Goal: Information Seeking & Learning: Learn about a topic

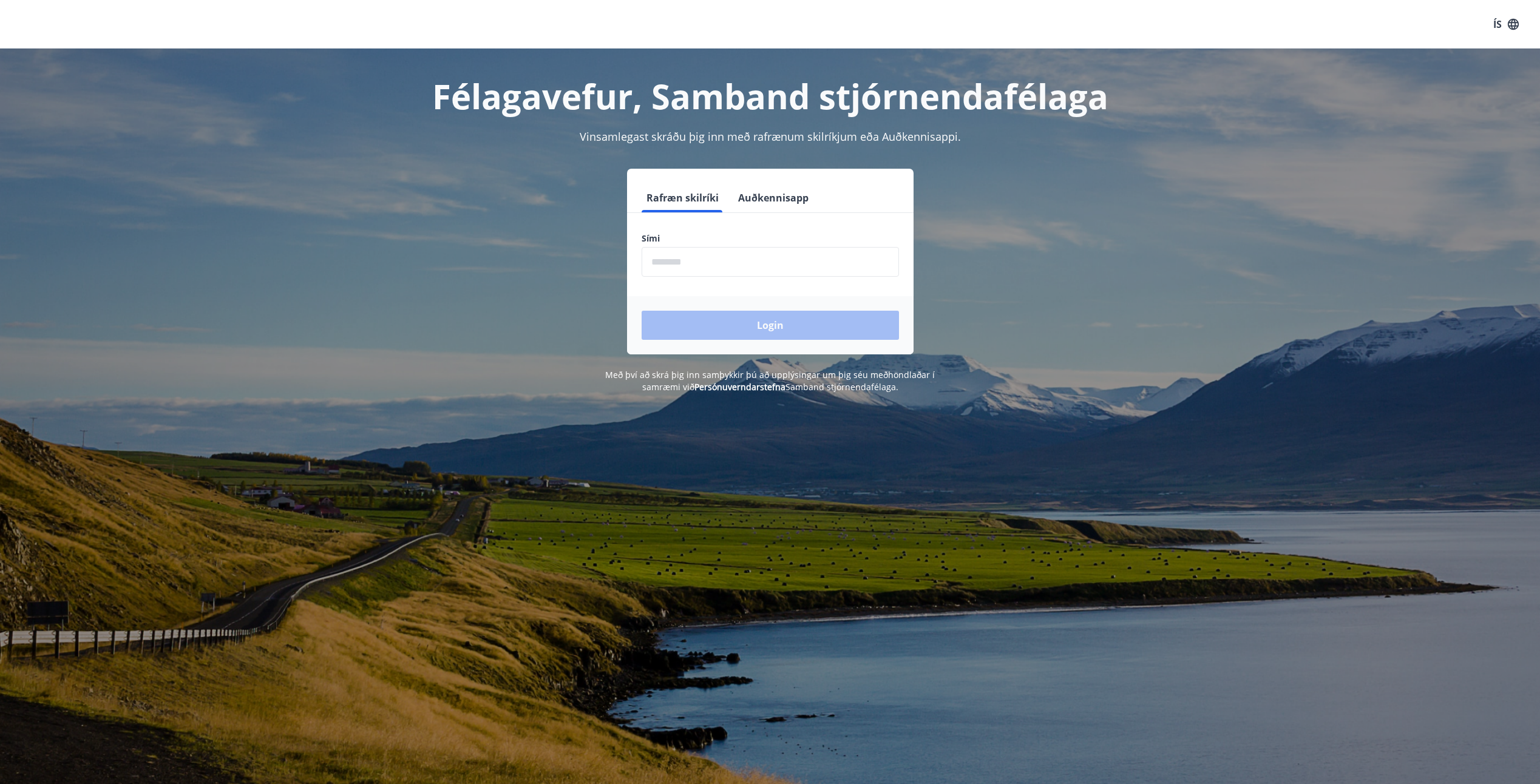
click at [729, 253] on input "phone" at bounding box center [770, 262] width 257 height 30
type input "********"
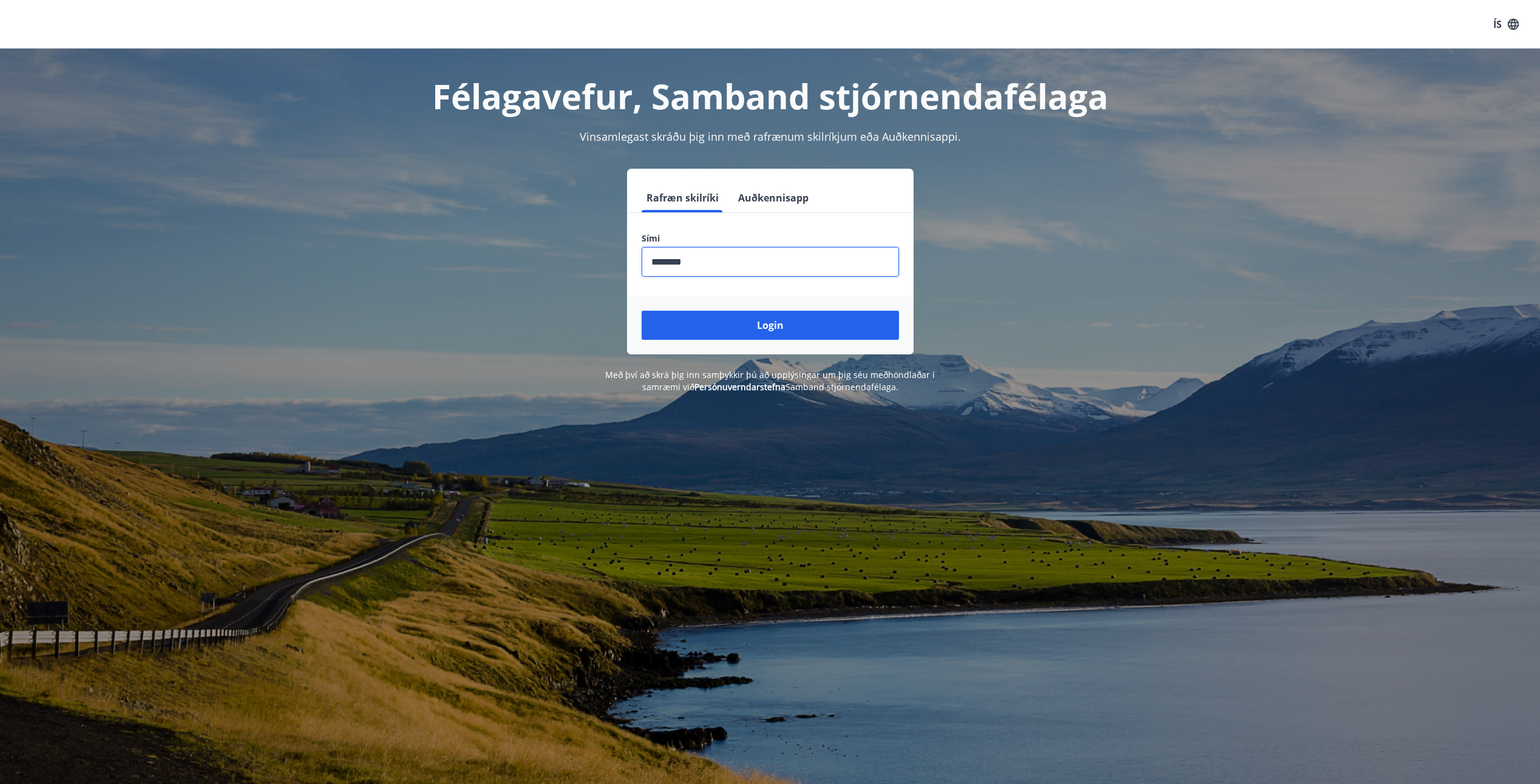
click at [768, 331] on button "Login" at bounding box center [770, 325] width 257 height 29
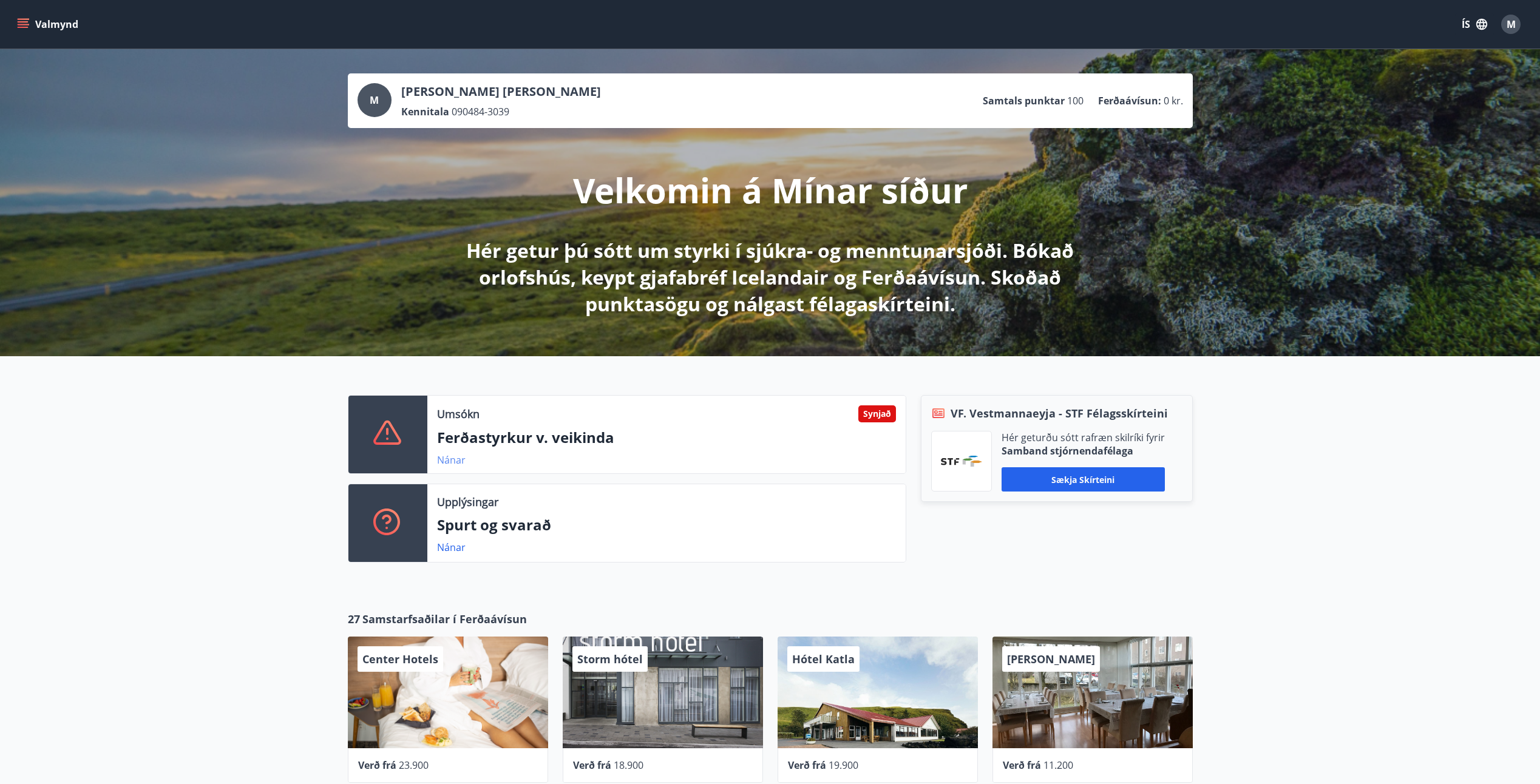
click at [455, 458] on link "Nánar" at bounding box center [450, 460] width 28 height 14
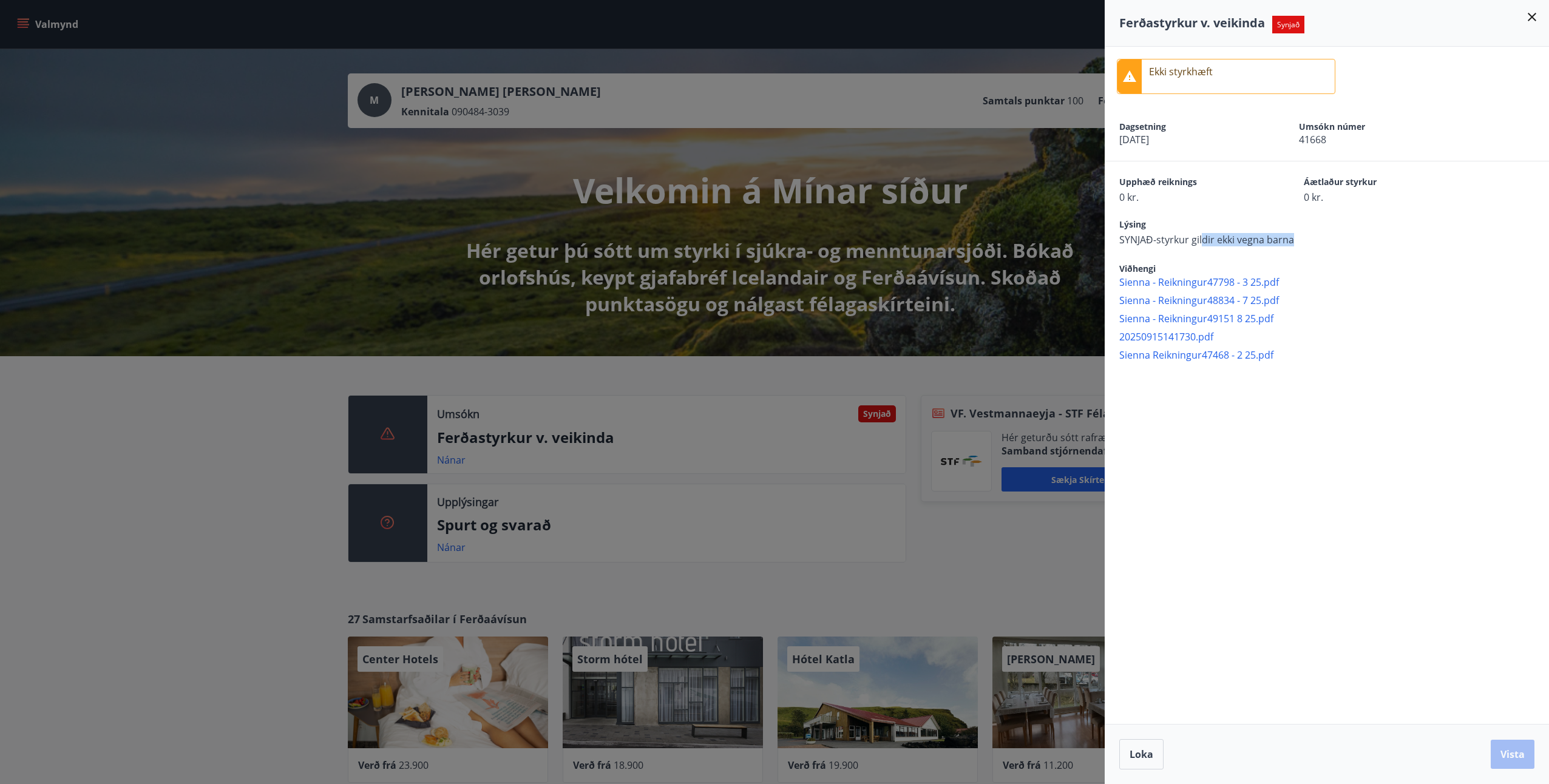
drag, startPoint x: 1294, startPoint y: 239, endPoint x: 1198, endPoint y: 236, distance: 96.0
click at [1198, 236] on div "Lýsing SYNJAÐ-styrkur gildir ekki vegna barna" at bounding box center [1334, 232] width 430 height 28
click at [1368, 239] on div "Lýsing SYNJAÐ-styrkur gildir ekki vegna barna" at bounding box center [1334, 232] width 430 height 28
click at [1343, 243] on div "Lýsing SYNJAÐ-styrkur gildir ekki vegna barna" at bounding box center [1334, 232] width 430 height 28
click at [1536, 17] on icon at bounding box center [1532, 16] width 15 height 15
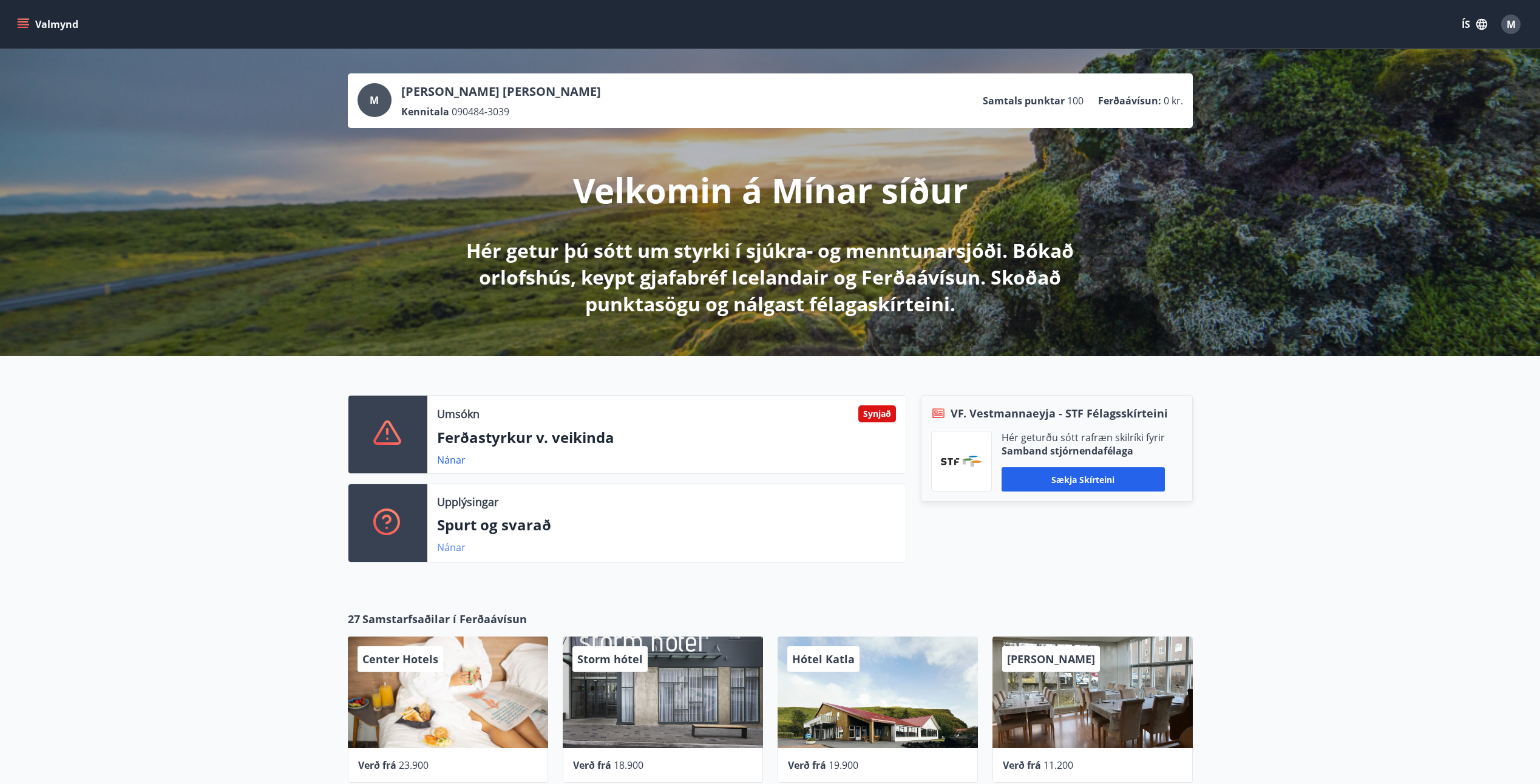
click at [459, 549] on link "Nánar" at bounding box center [450, 547] width 28 height 14
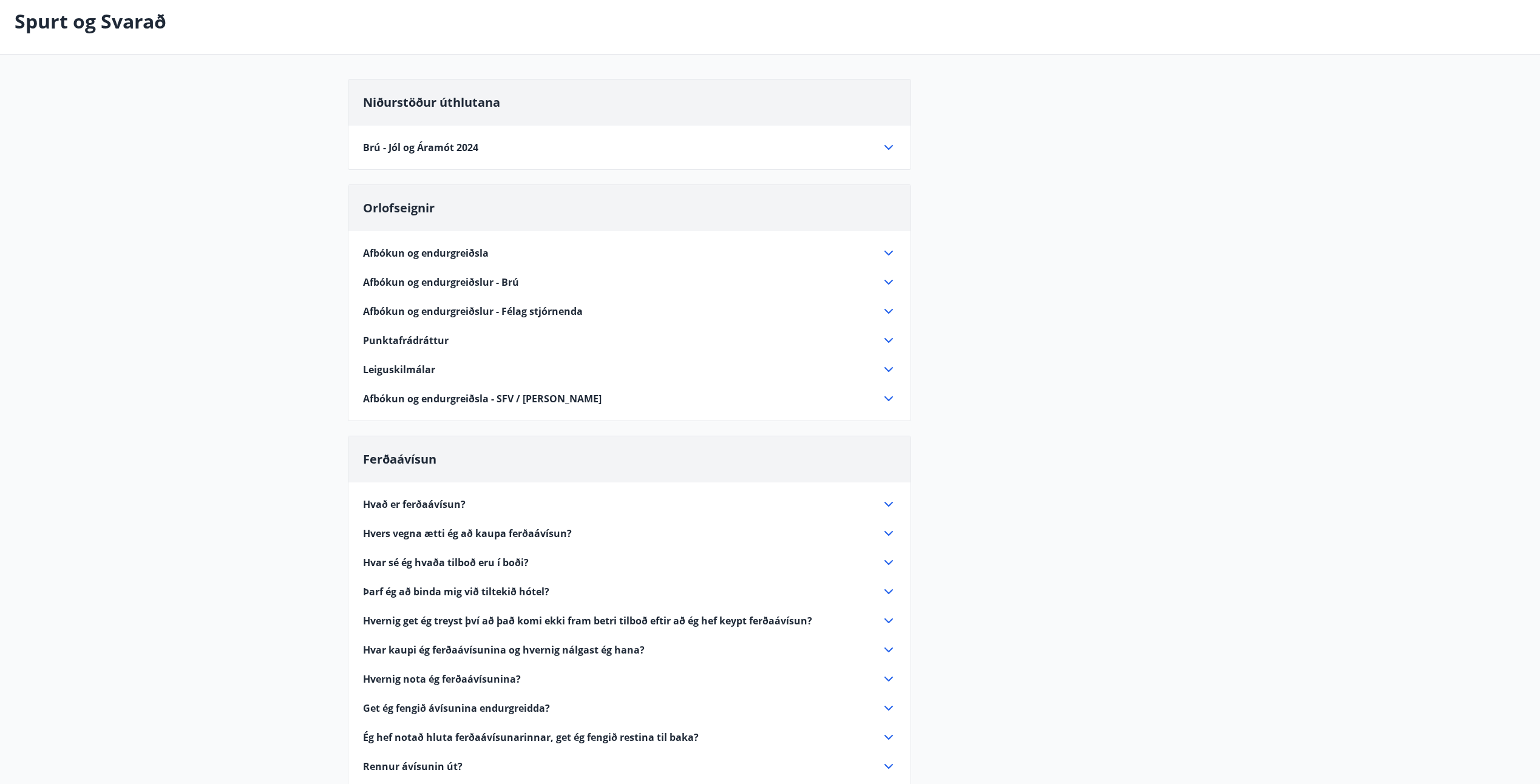
scroll to position [121, 0]
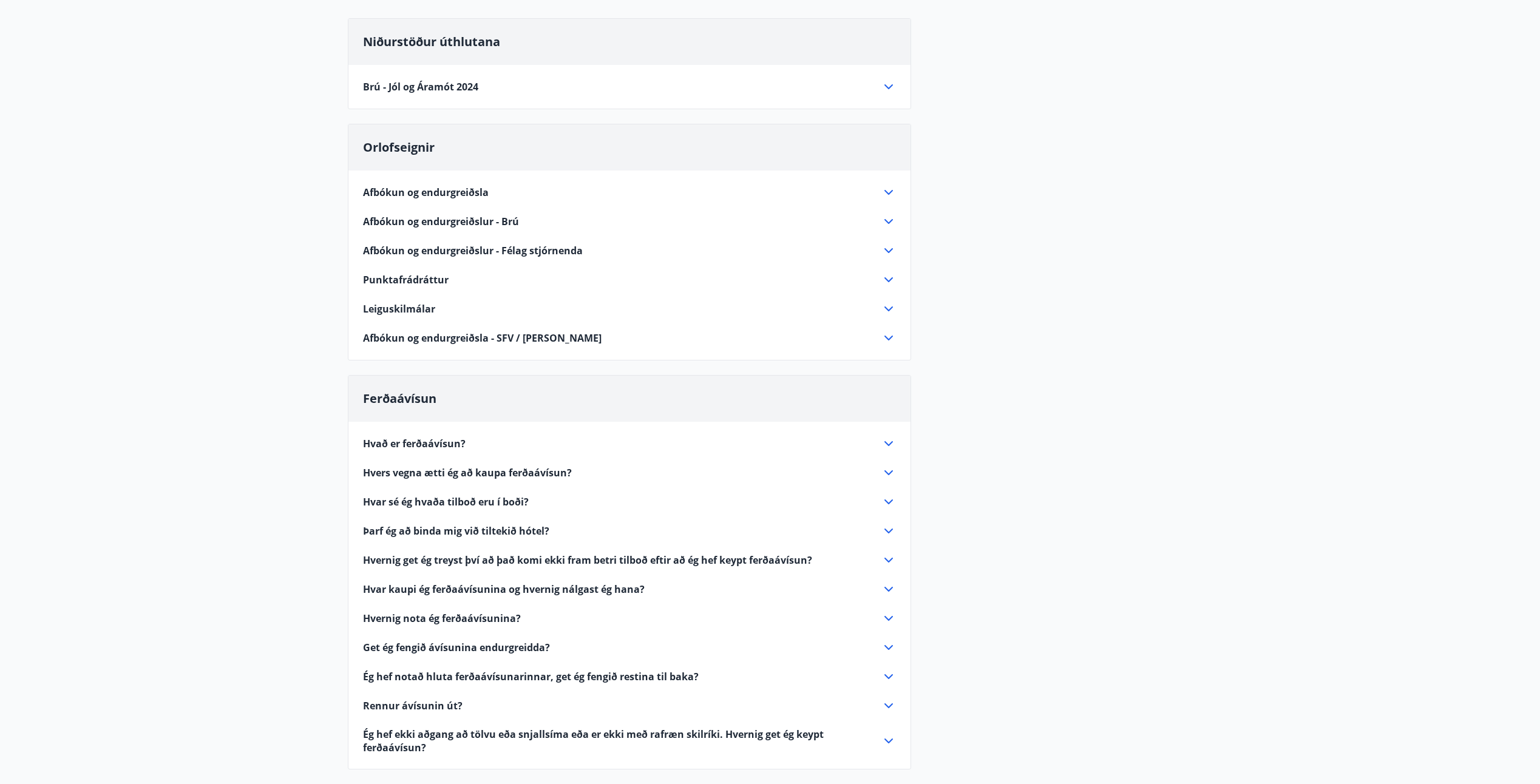
click at [889, 440] on icon at bounding box center [888, 443] width 15 height 15
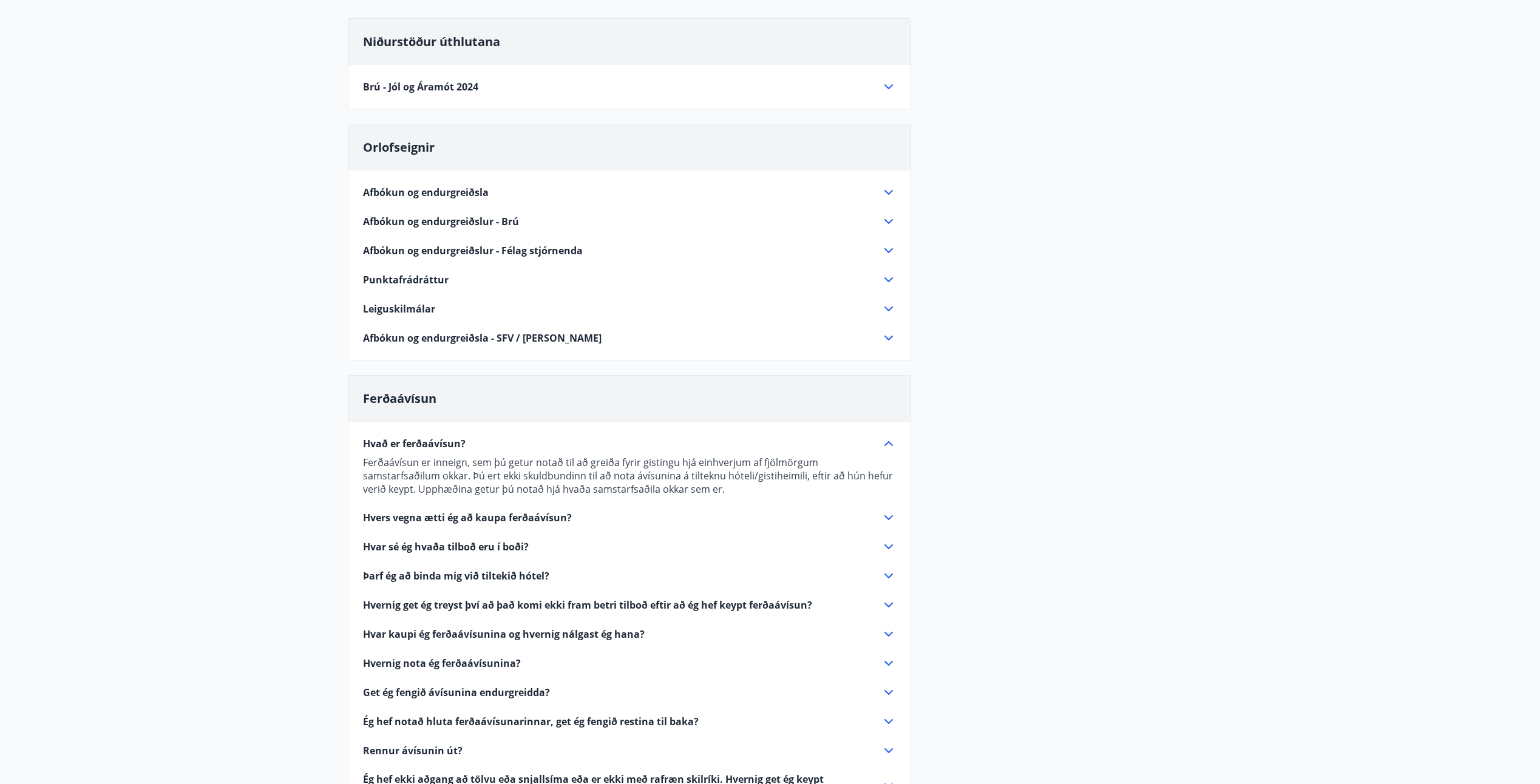
click at [889, 440] on icon at bounding box center [888, 443] width 15 height 15
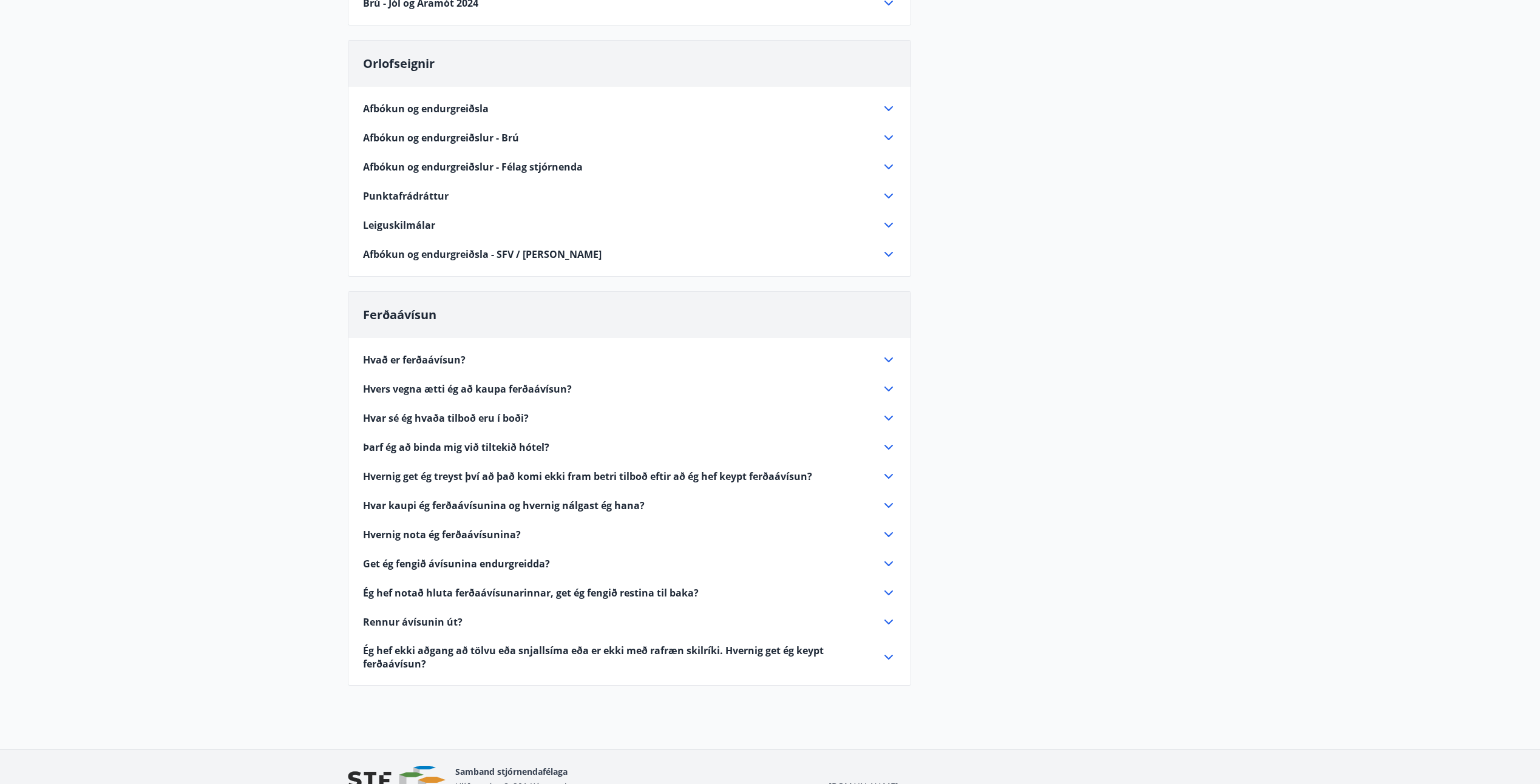
scroll to position [0, 0]
